Goal: Task Accomplishment & Management: Manage account settings

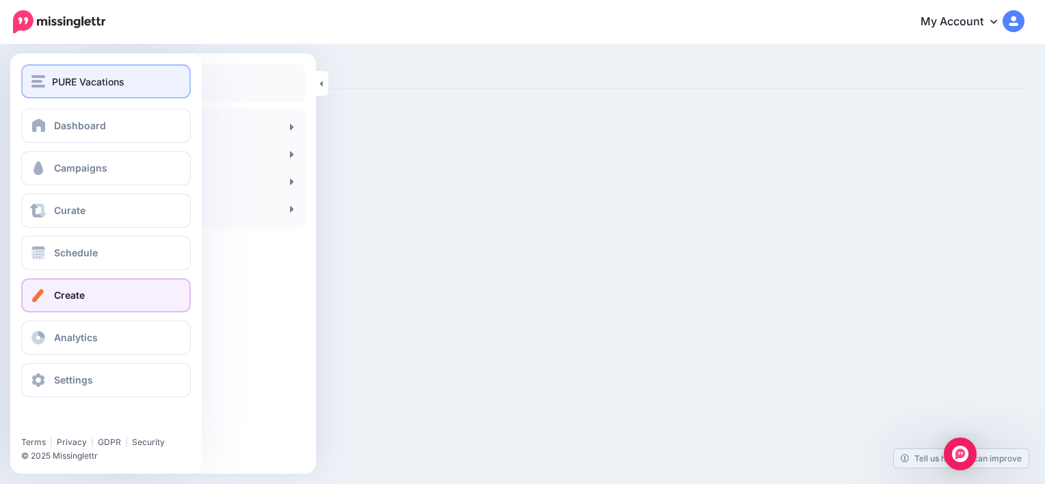
click at [56, 79] on span "PURE Vacations" at bounding box center [88, 82] width 73 height 16
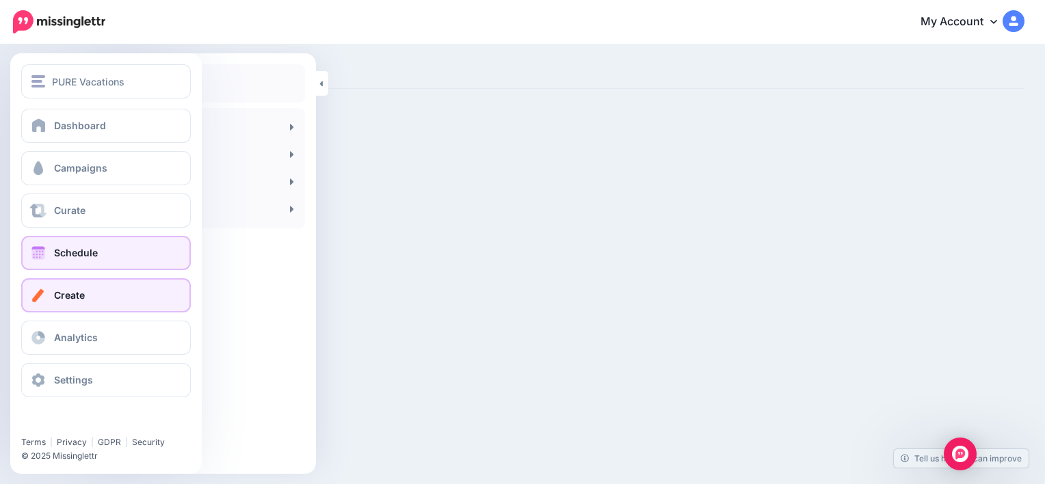
click at [74, 257] on span "Schedule" at bounding box center [76, 253] width 44 height 12
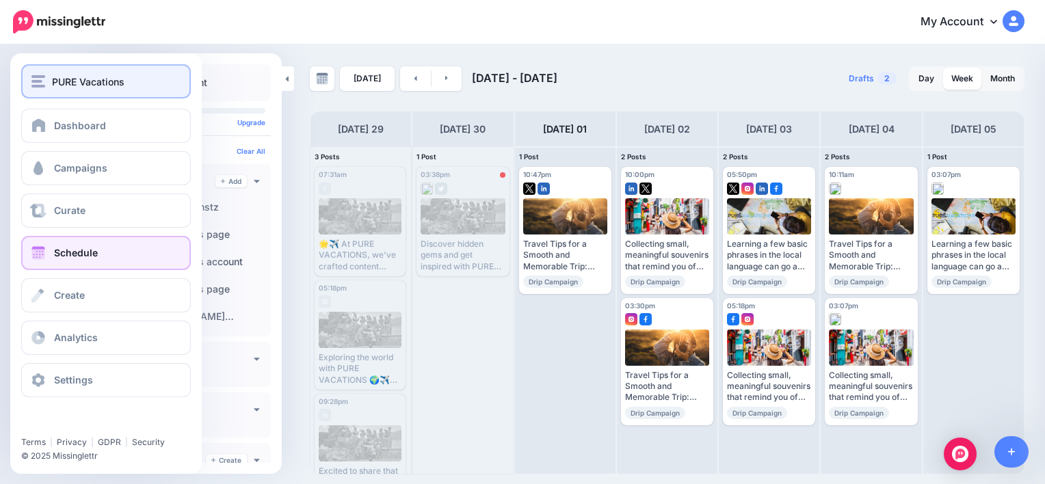
click at [53, 78] on span "PURE Vacations" at bounding box center [88, 82] width 73 height 16
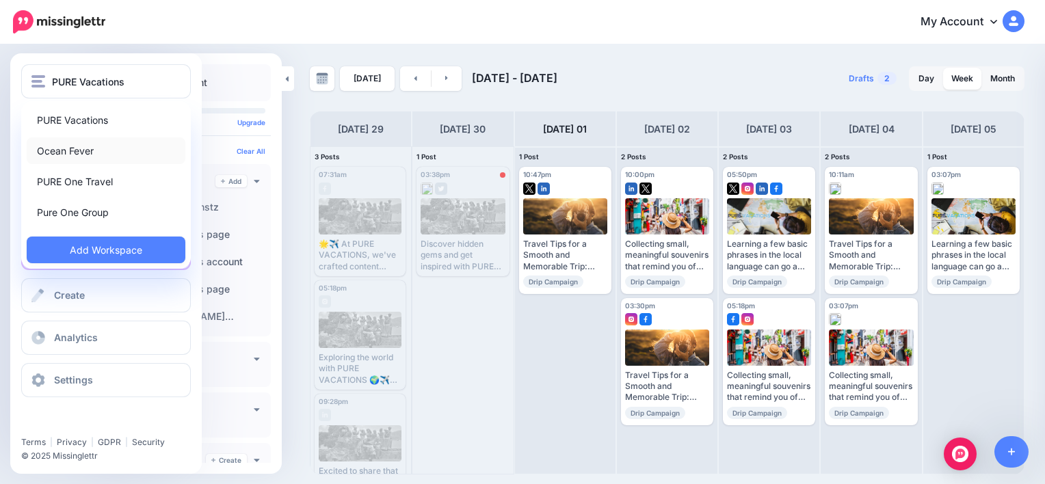
click at [62, 153] on link "Ocean Fever" at bounding box center [106, 151] width 159 height 27
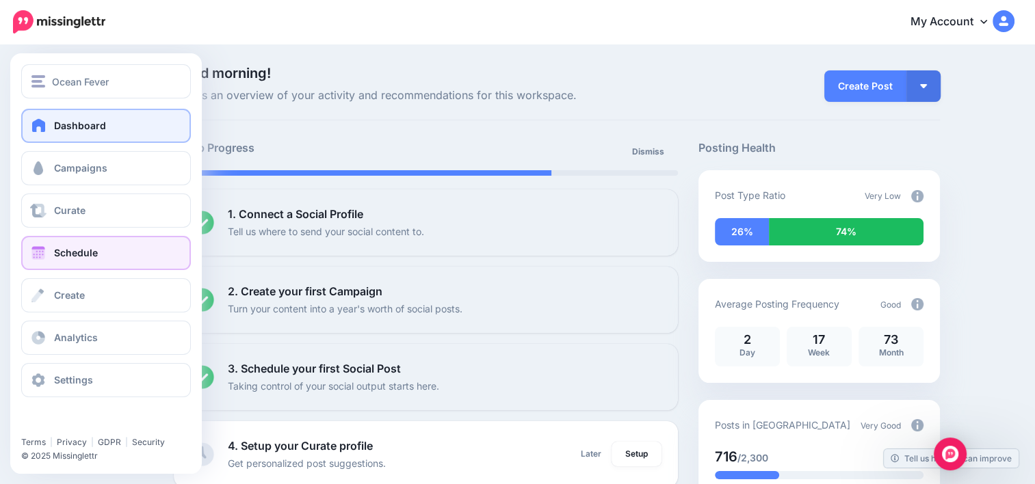
click at [83, 246] on link "Schedule" at bounding box center [106, 253] width 170 height 34
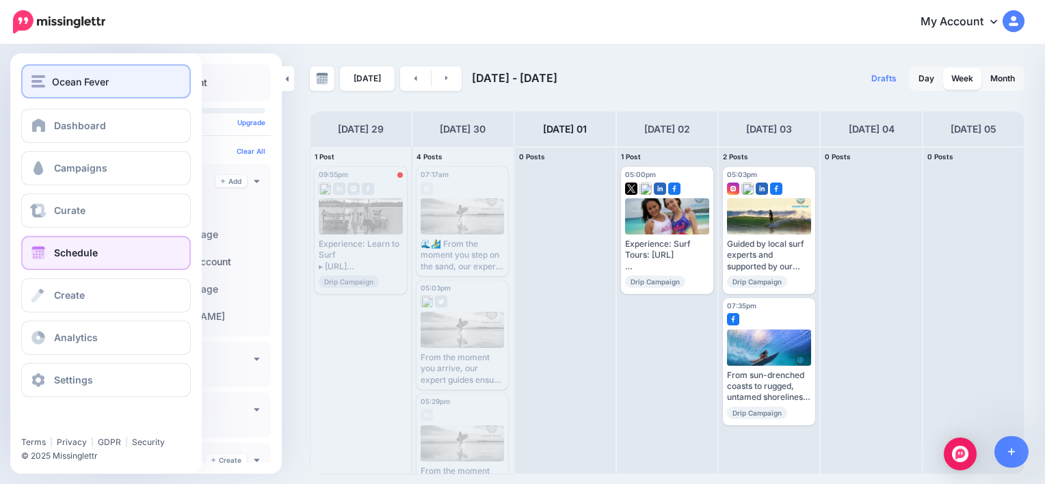
click at [52, 86] on span "Ocean Fever" at bounding box center [80, 82] width 57 height 16
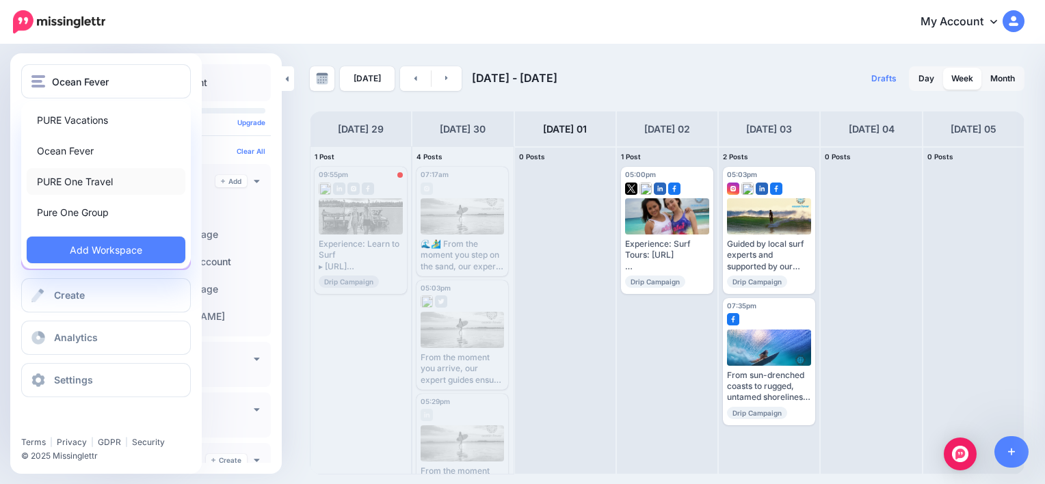
click at [71, 181] on link "PURE One Travel" at bounding box center [106, 181] width 159 height 27
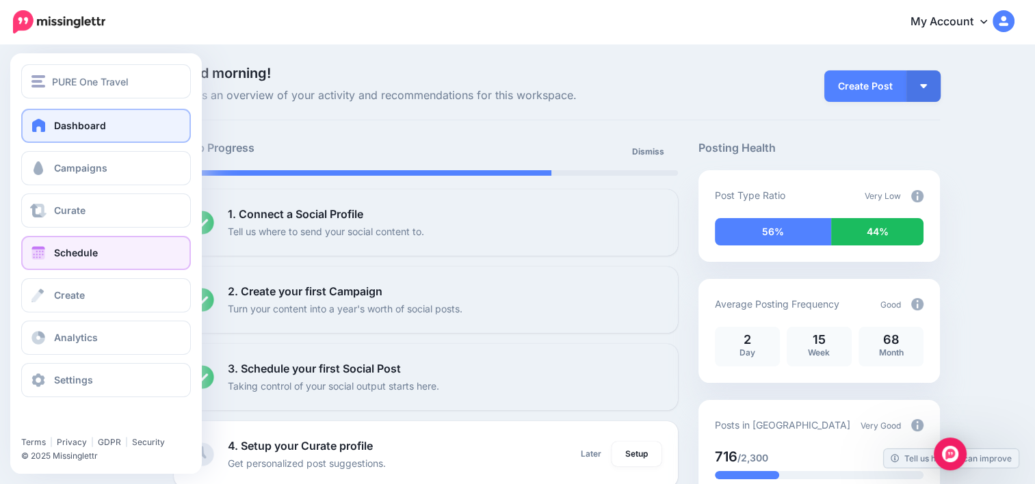
click at [109, 263] on link "Schedule" at bounding box center [106, 253] width 170 height 34
